Goal: Navigation & Orientation: Find specific page/section

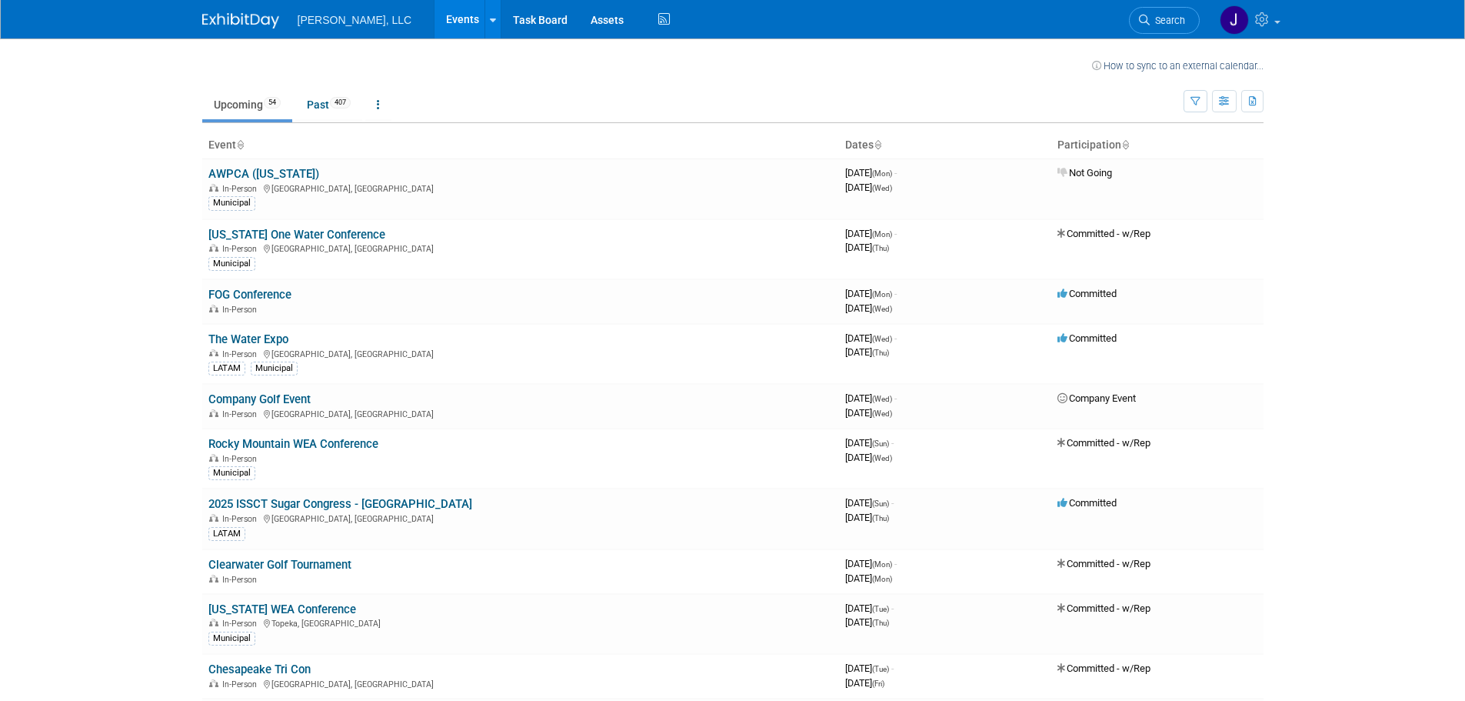
click at [333, 21] on span "[PERSON_NAME], LLC" at bounding box center [355, 20] width 115 height 12
click at [318, 100] on link "Past 407" at bounding box center [328, 104] width 67 height 29
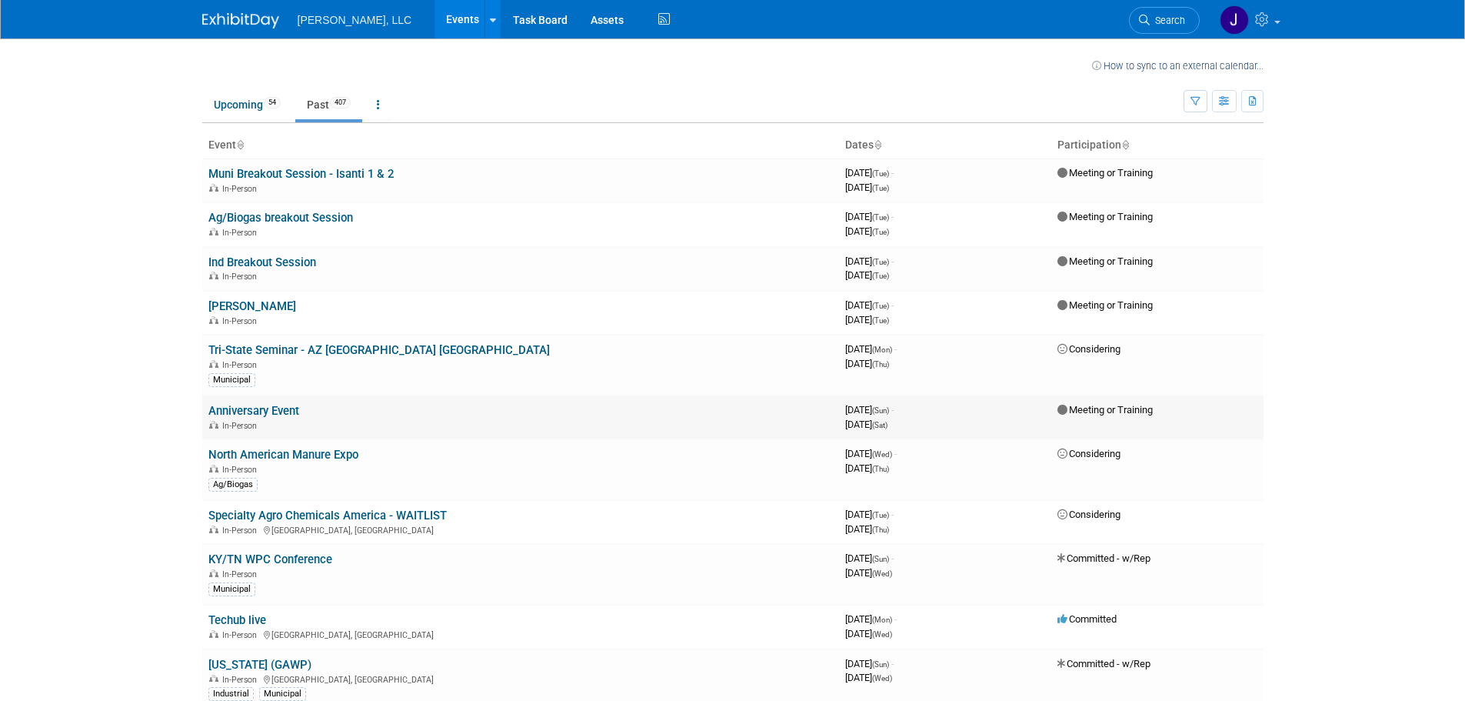
click at [274, 410] on link "Anniversary Event" at bounding box center [253, 411] width 91 height 14
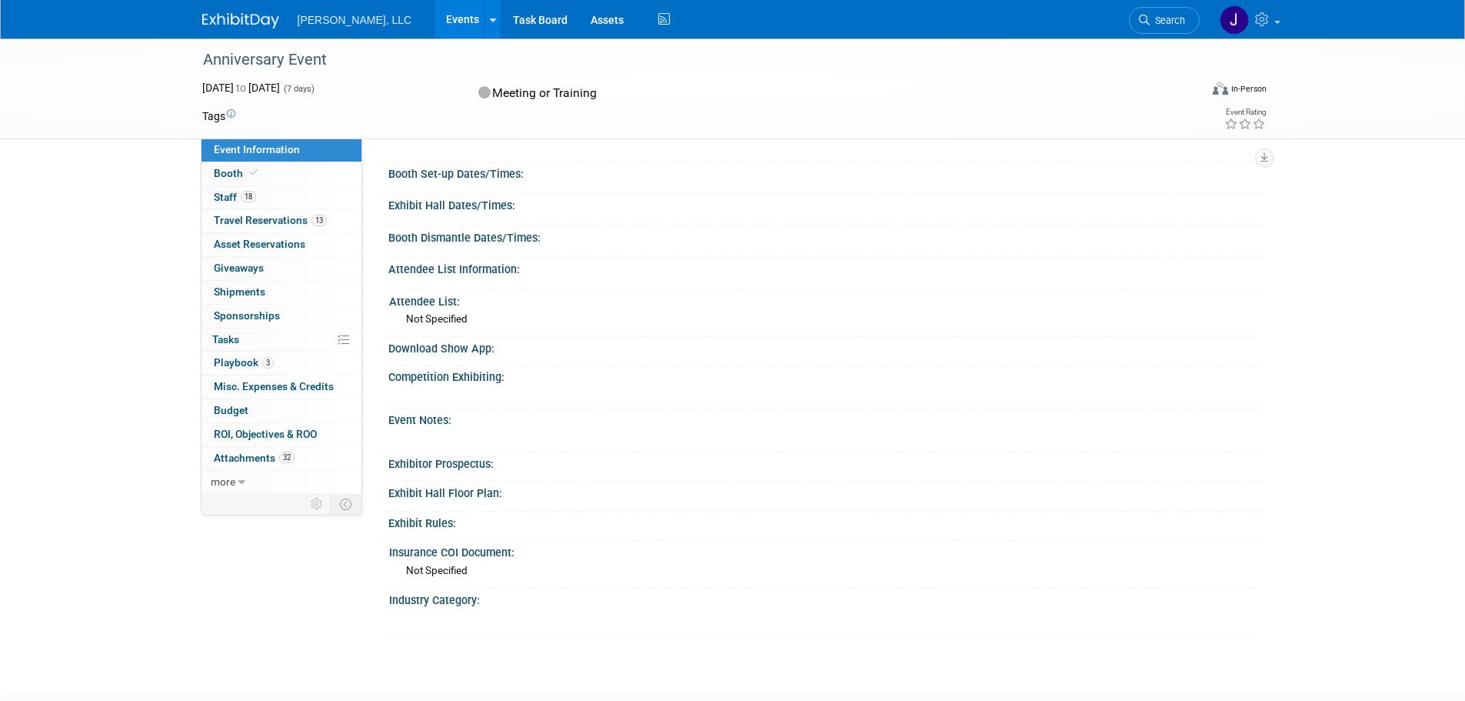
scroll to position [231, 0]
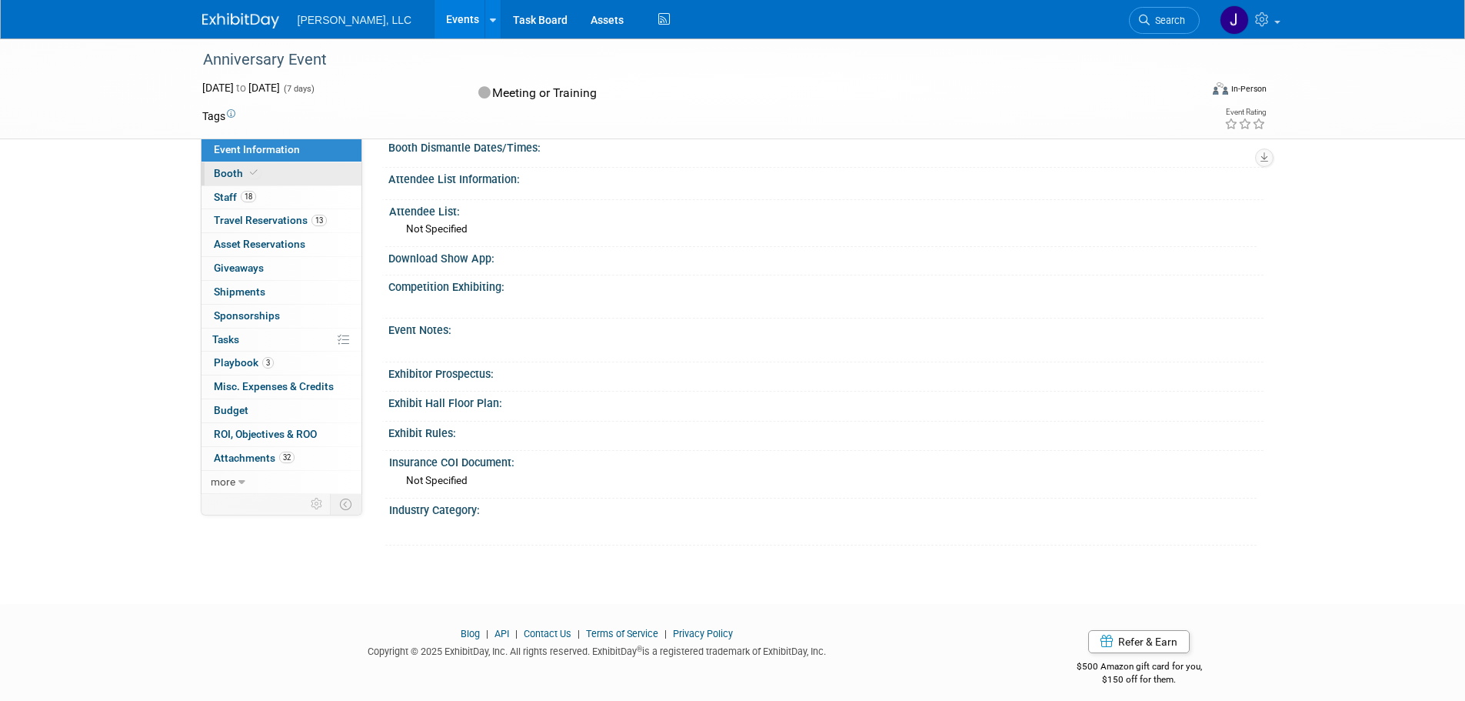
click at [221, 174] on span "Booth" at bounding box center [237, 173] width 47 height 12
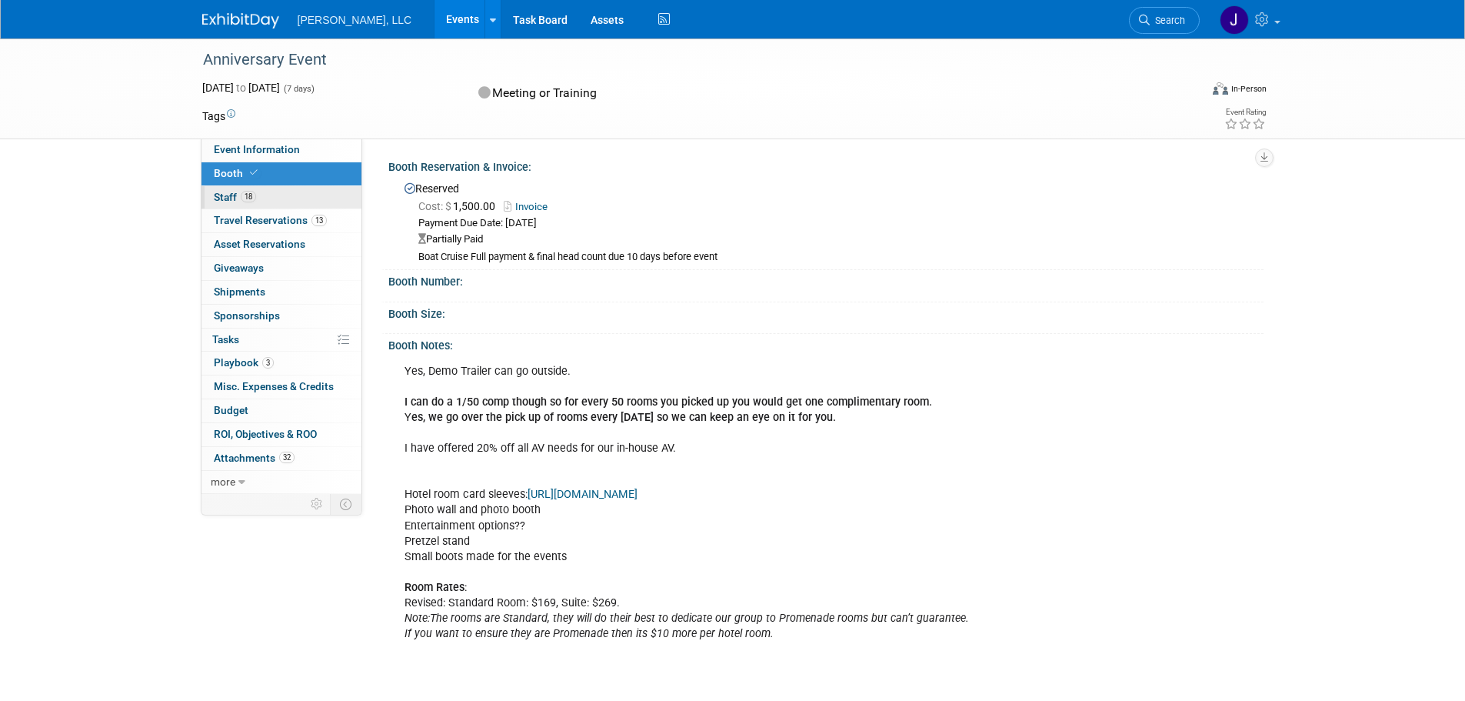
click at [222, 198] on span "Staff 18" at bounding box center [235, 197] width 42 height 12
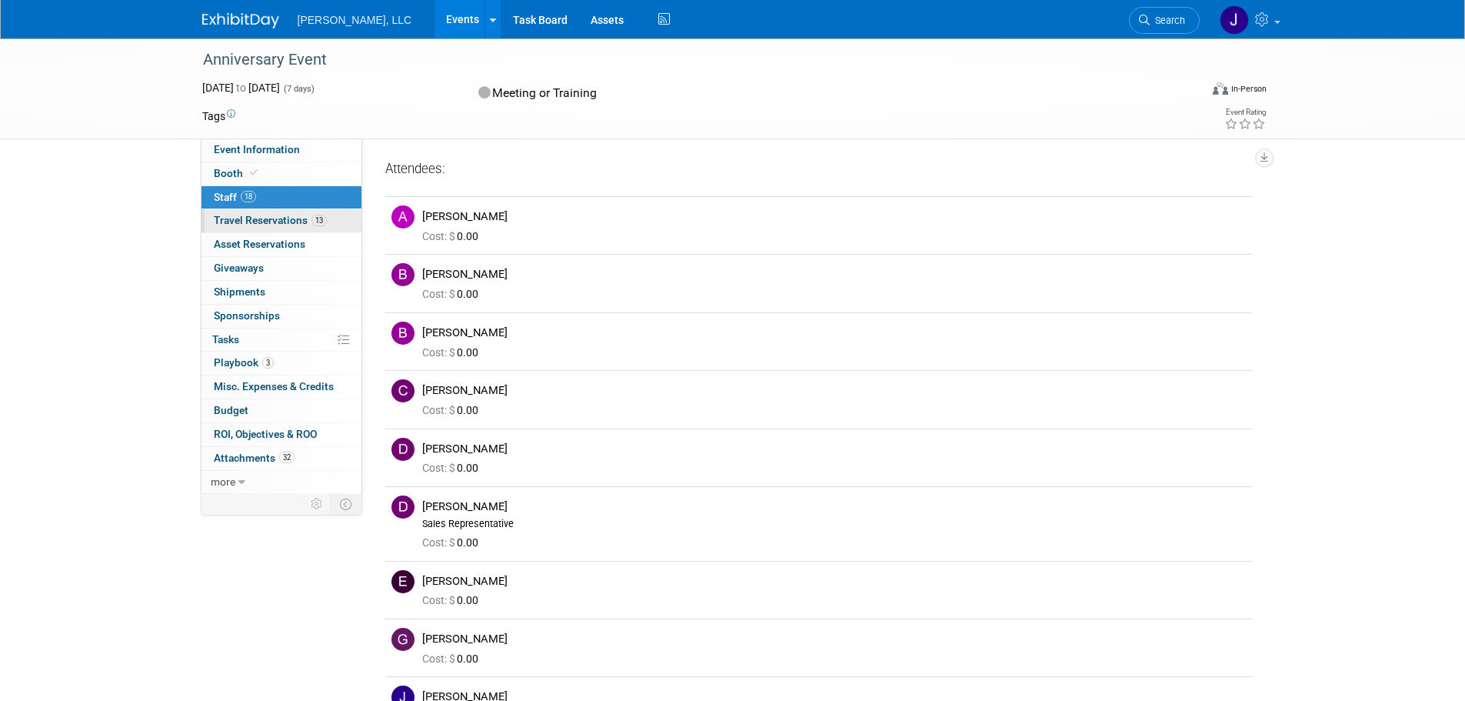
click at [251, 220] on span "Travel Reservations 13" at bounding box center [270, 220] width 113 height 12
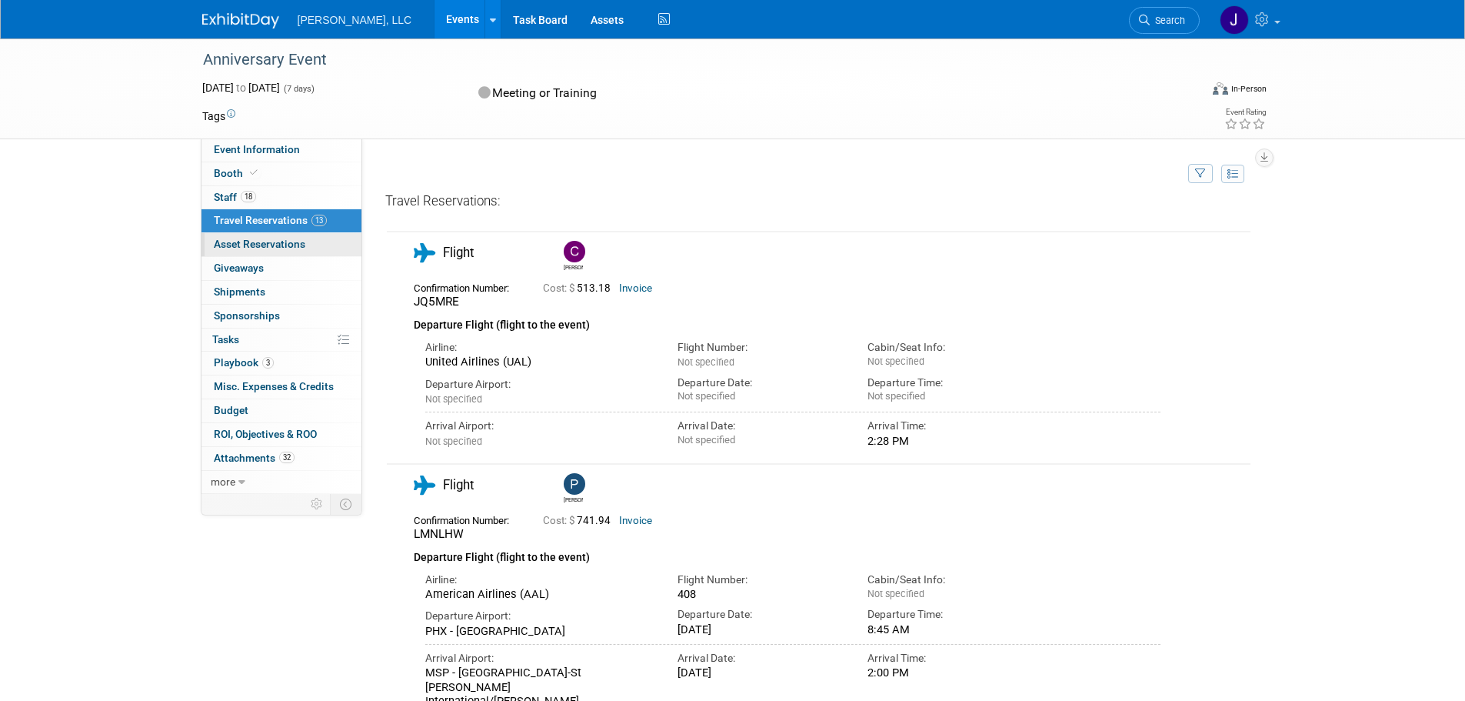
click at [253, 247] on span "Asset Reservations 0" at bounding box center [260, 244] width 92 height 12
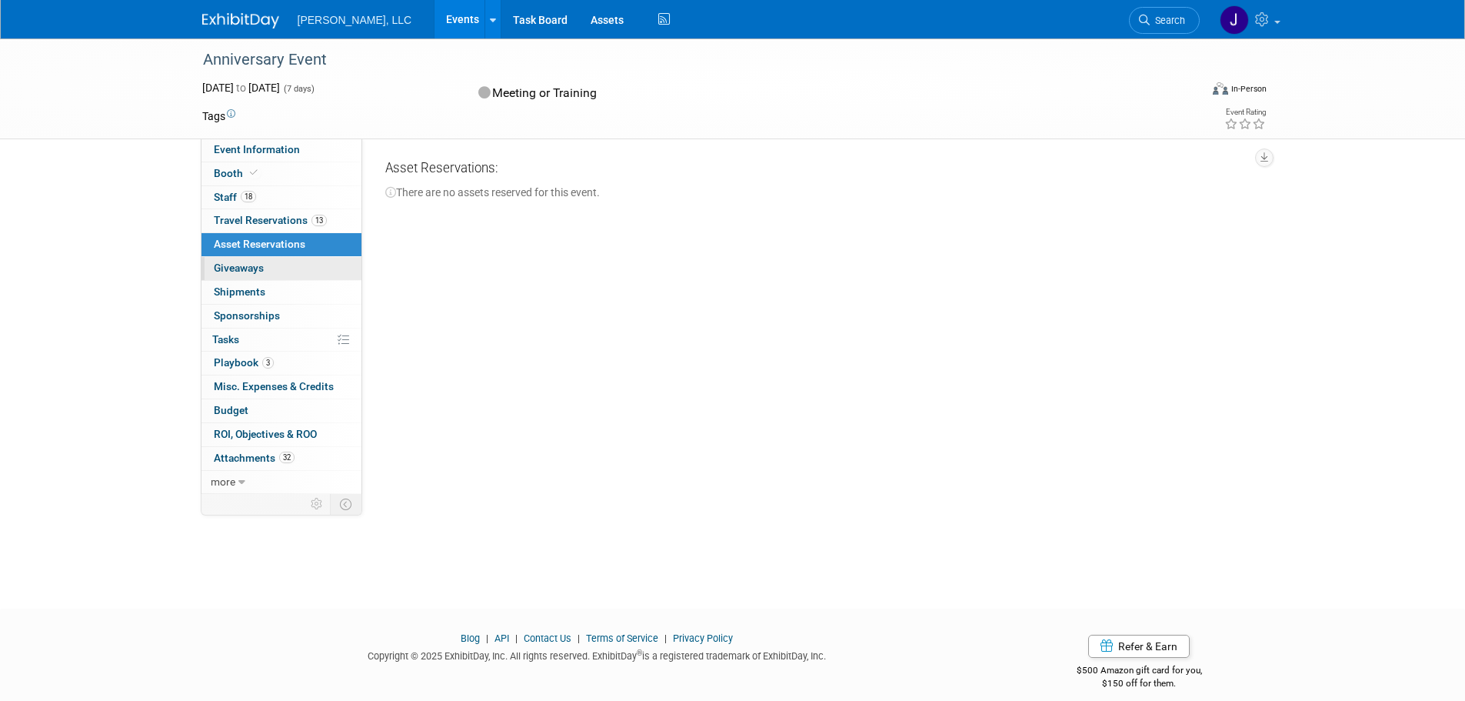
click at [254, 265] on span "Giveaways 0" at bounding box center [239, 268] width 50 height 12
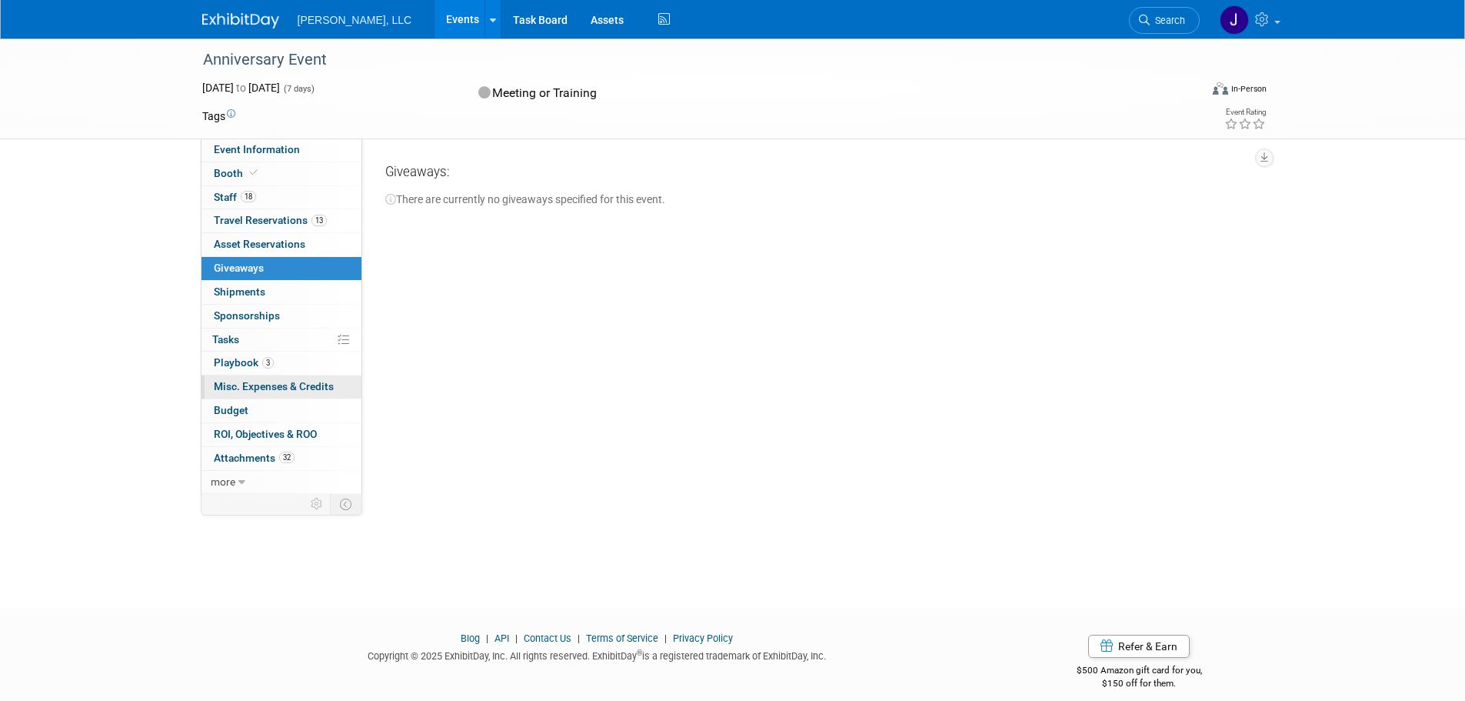
click at [290, 388] on span "Misc. Expenses & Credits 0" at bounding box center [274, 386] width 120 height 12
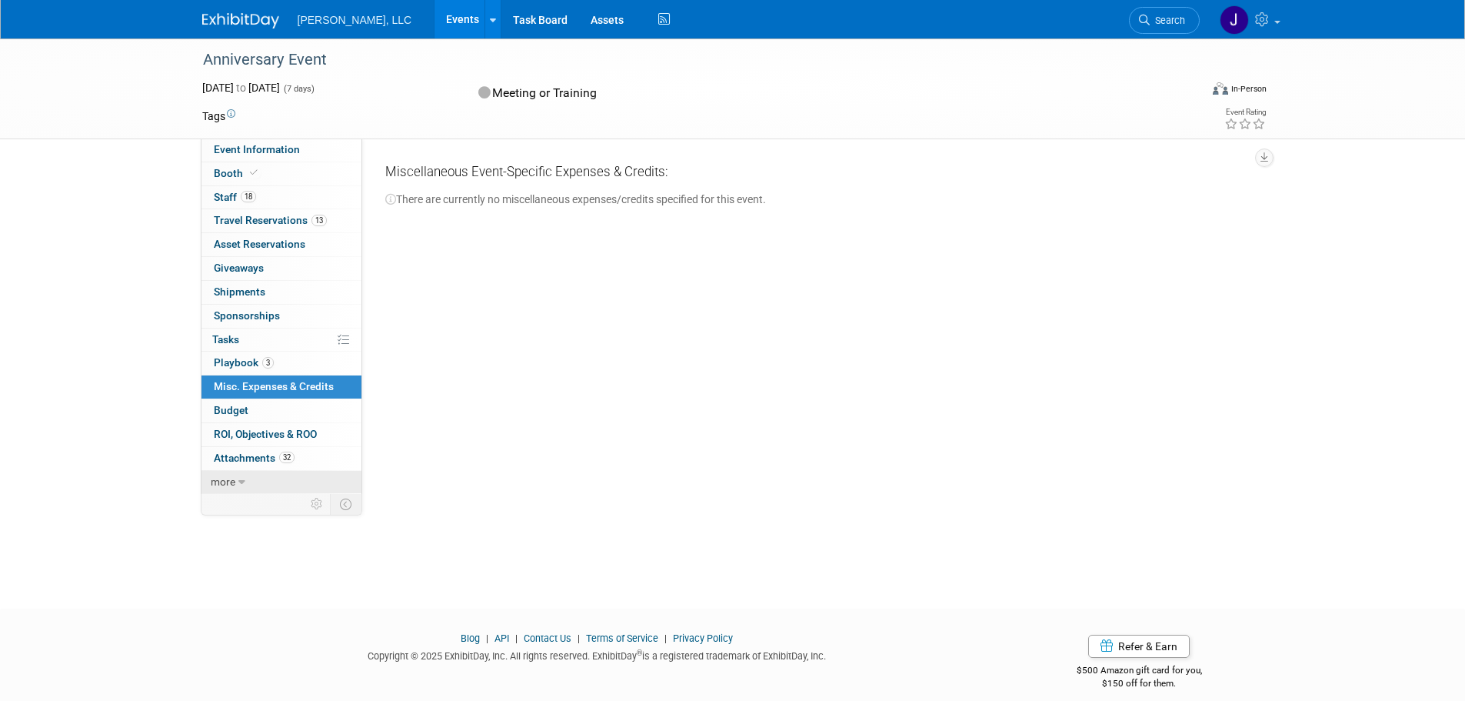
click at [238, 482] on icon at bounding box center [241, 482] width 7 height 11
click at [268, 508] on span "Event Binder (.pdf export)" at bounding box center [275, 504] width 123 height 12
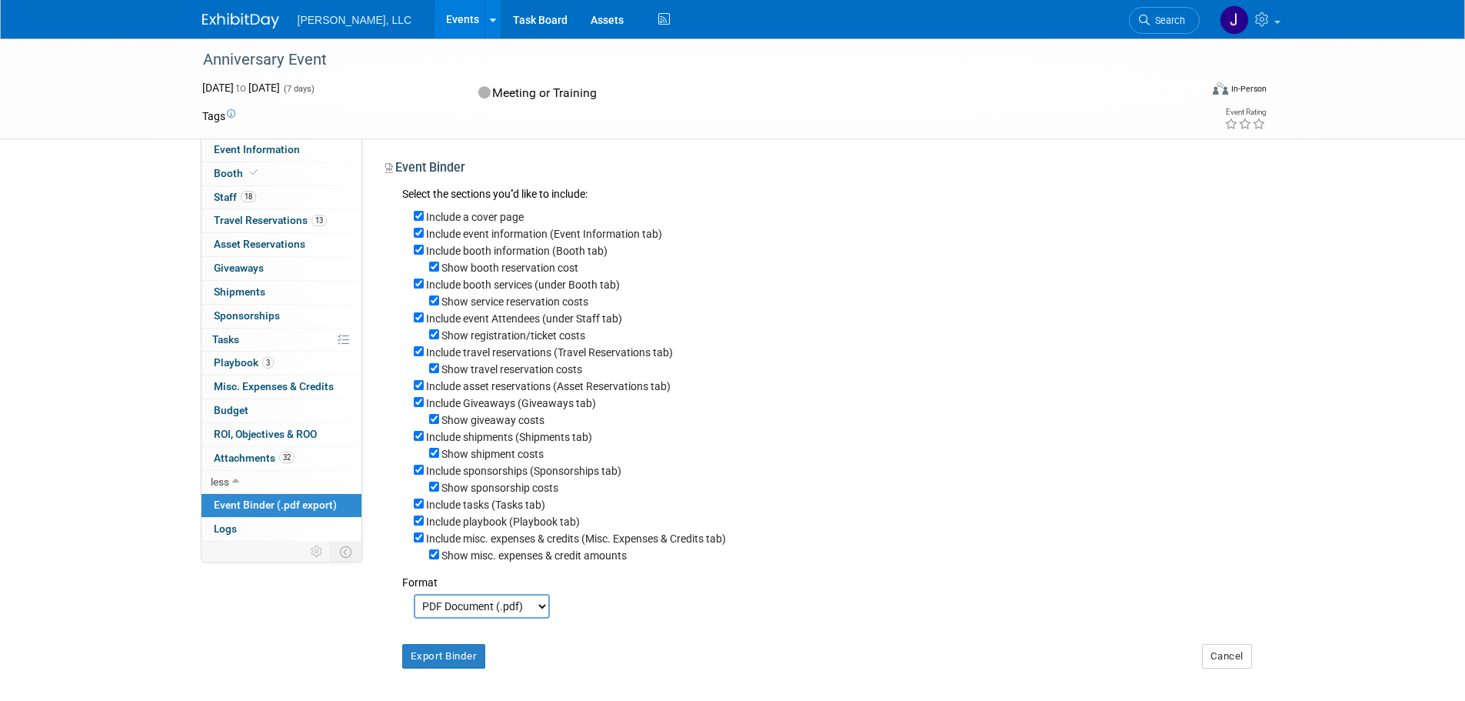
click at [522, 545] on label "Include misc. expenses & credits (Misc. Expenses & Credits tab)" at bounding box center [576, 538] width 300 height 12
click at [424, 542] on input "Include misc. expenses & credits (Misc. Expenses & Credits tab)" at bounding box center [419, 537] width 10 height 10
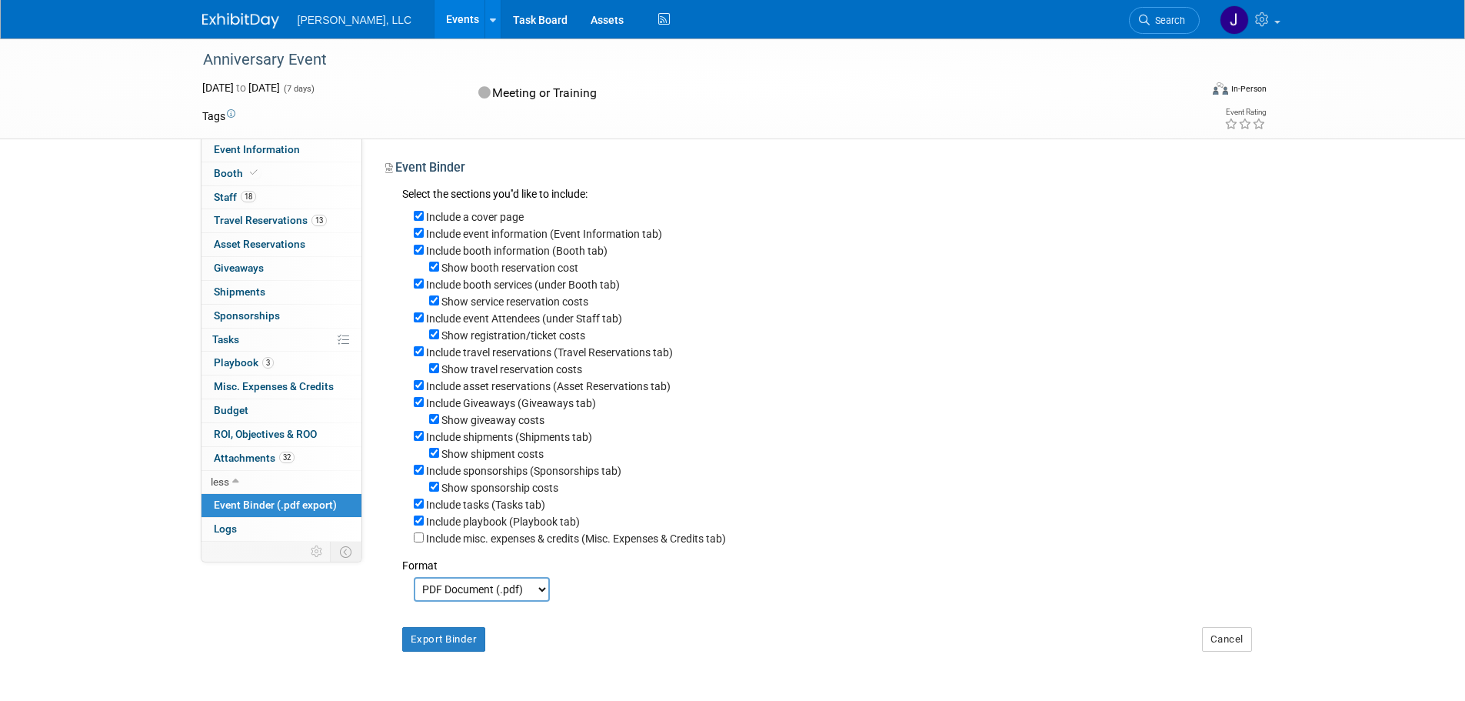
click at [522, 545] on label "Include misc. expenses & credits (Misc. Expenses & Credits tab)" at bounding box center [576, 538] width 300 height 12
click at [424, 542] on input "Include misc. expenses & credits (Misc. Expenses & Credits tab)" at bounding box center [419, 537] width 10 height 10
checkbox input "true"
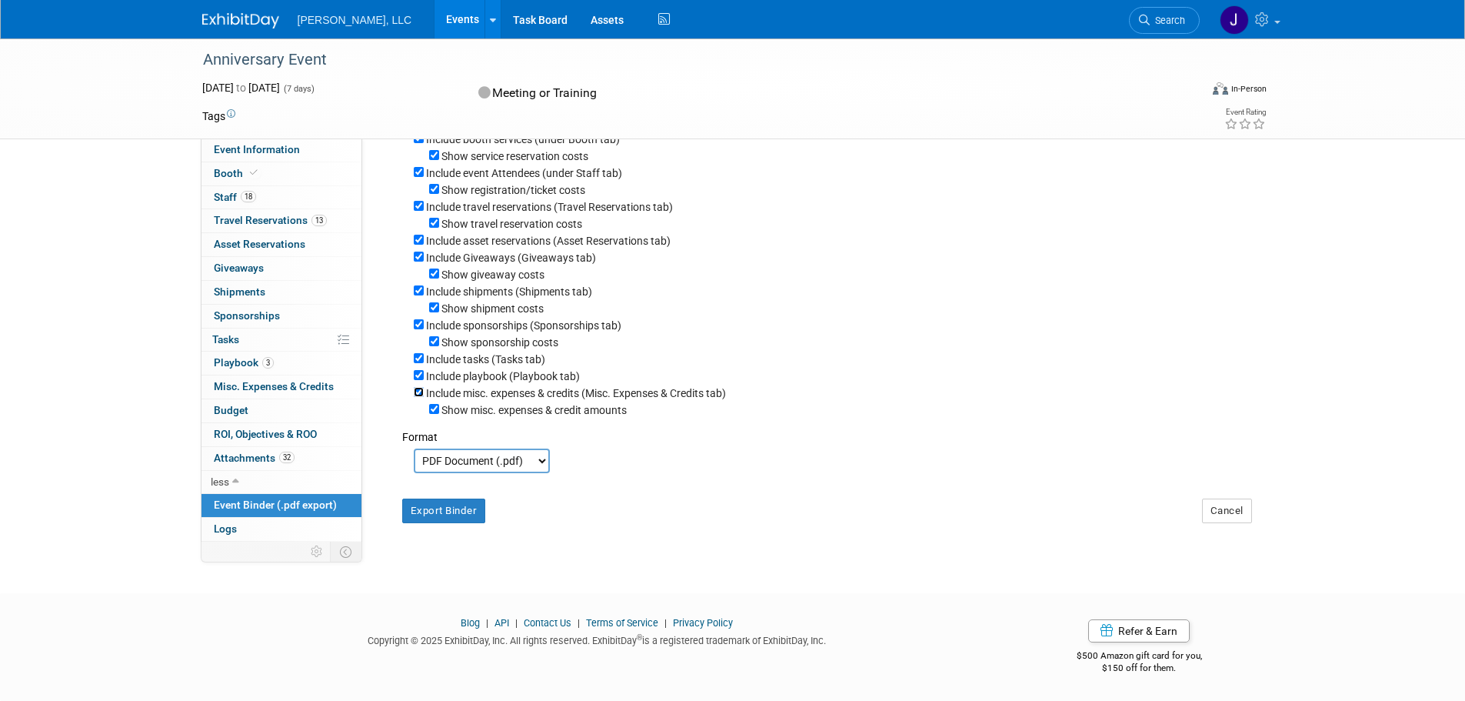
scroll to position [162, 0]
click at [225, 535] on span "Logs" at bounding box center [225, 528] width 23 height 12
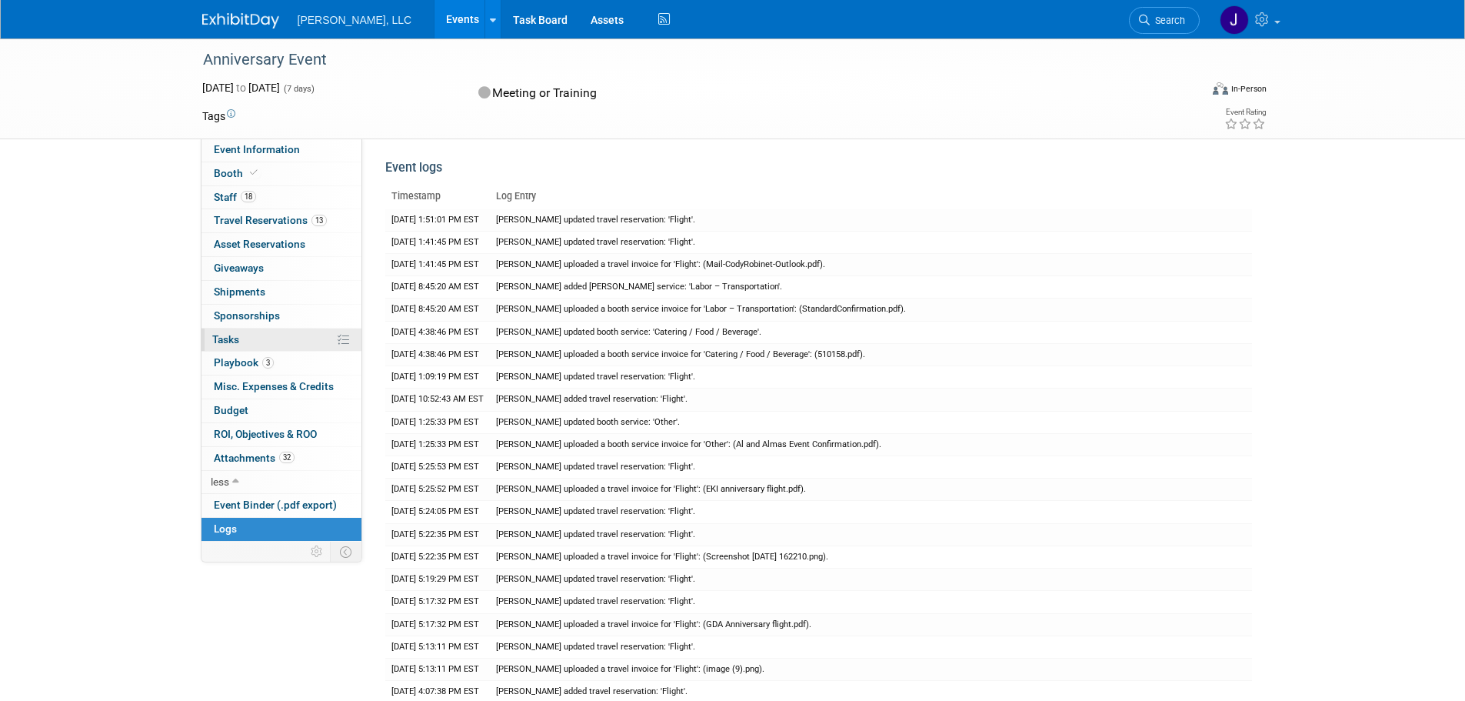
click at [239, 335] on span "Tasks 0%" at bounding box center [225, 339] width 27 height 12
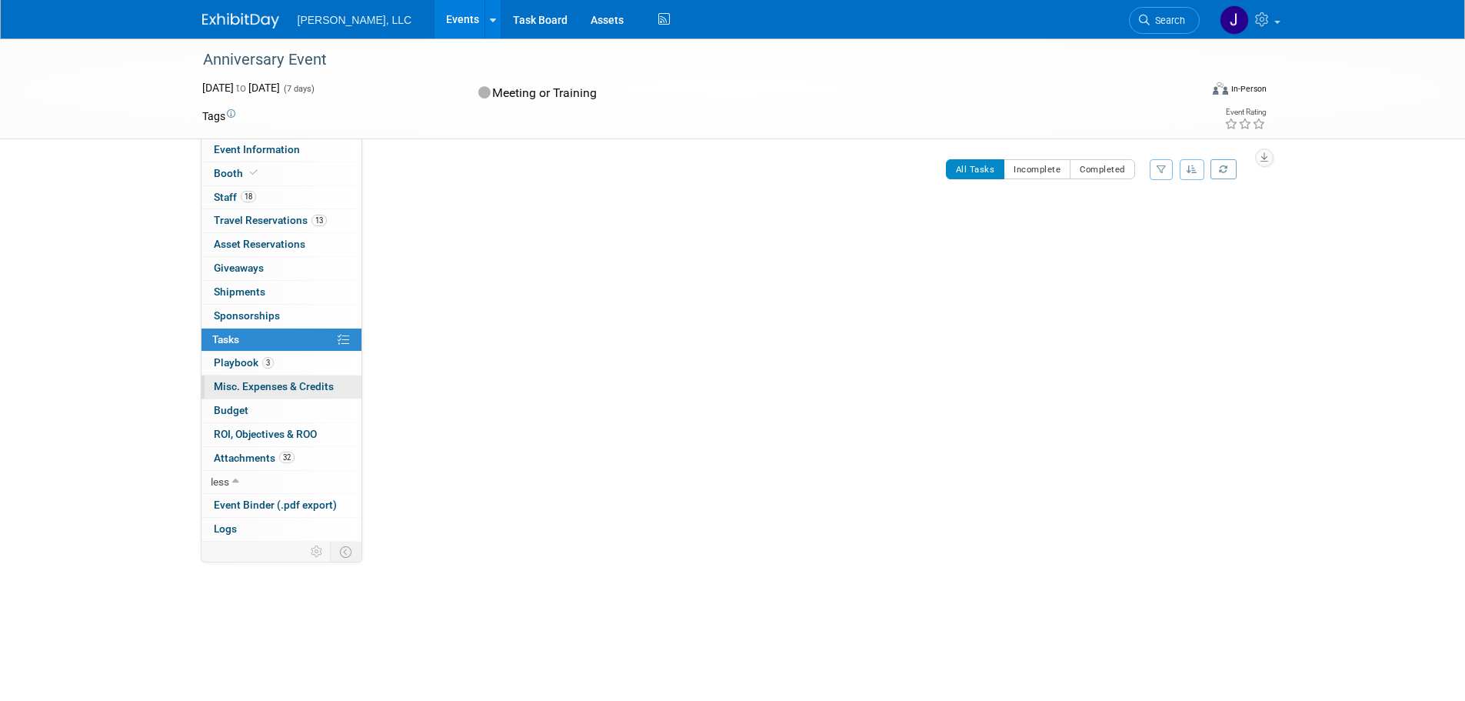
click at [262, 382] on span "Misc. Expenses & Credits 0" at bounding box center [274, 386] width 120 height 12
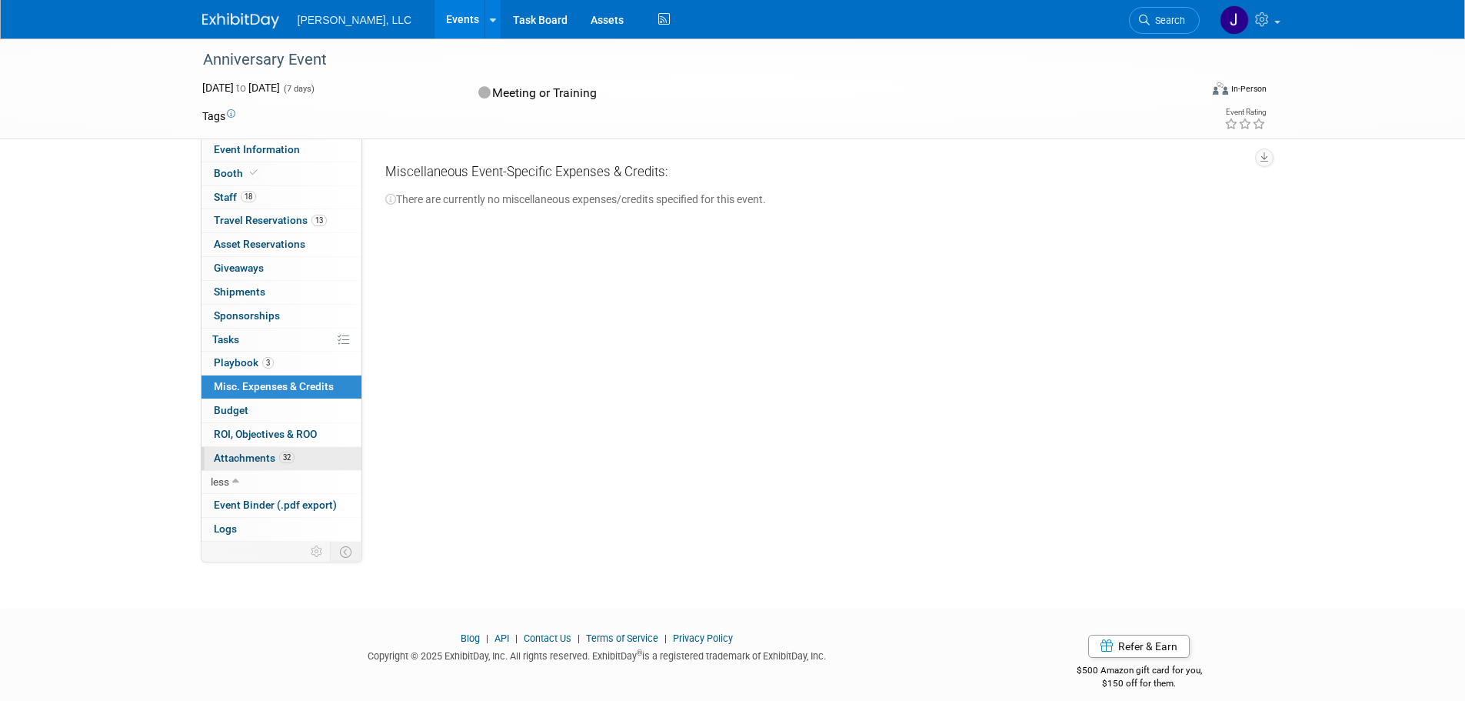
click at [246, 460] on span "Attachments 32" at bounding box center [254, 458] width 81 height 12
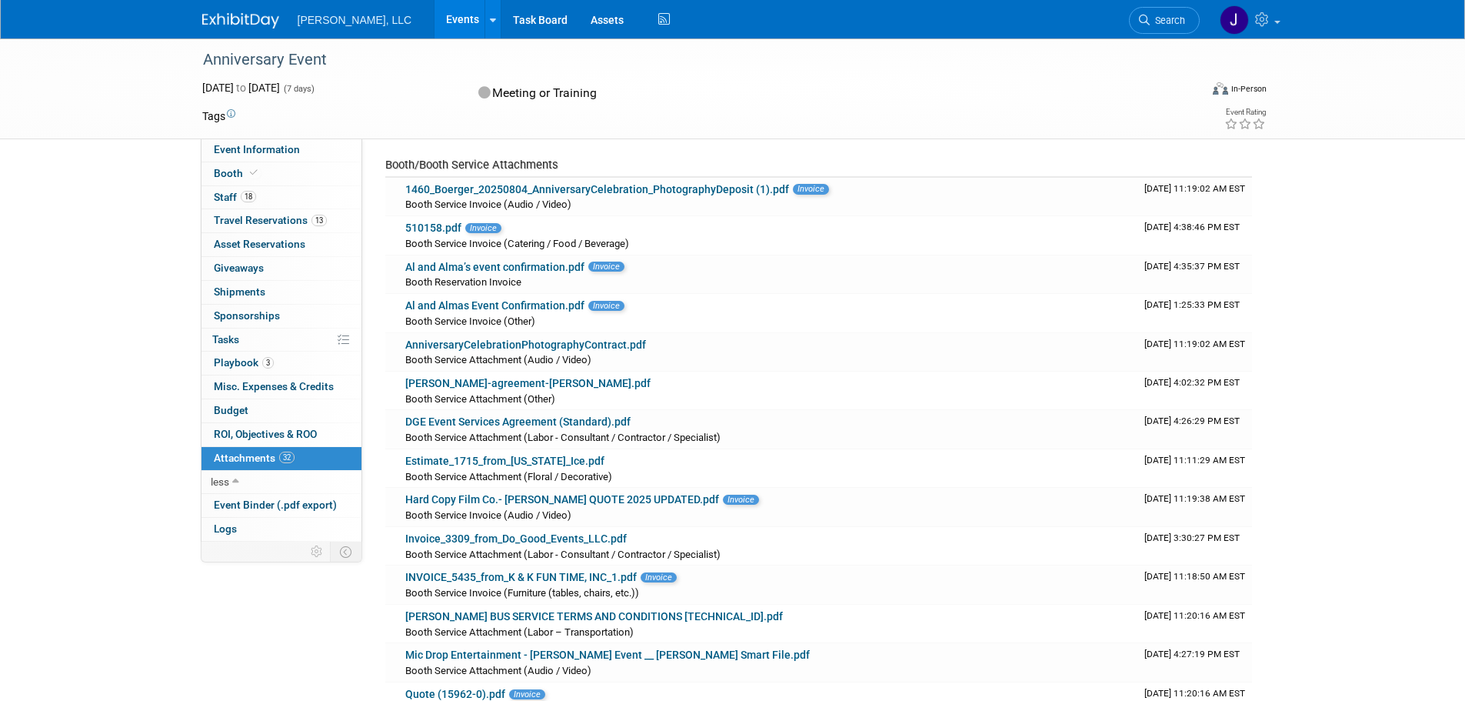
scroll to position [308, 0]
